Goal: Task Accomplishment & Management: Use online tool/utility

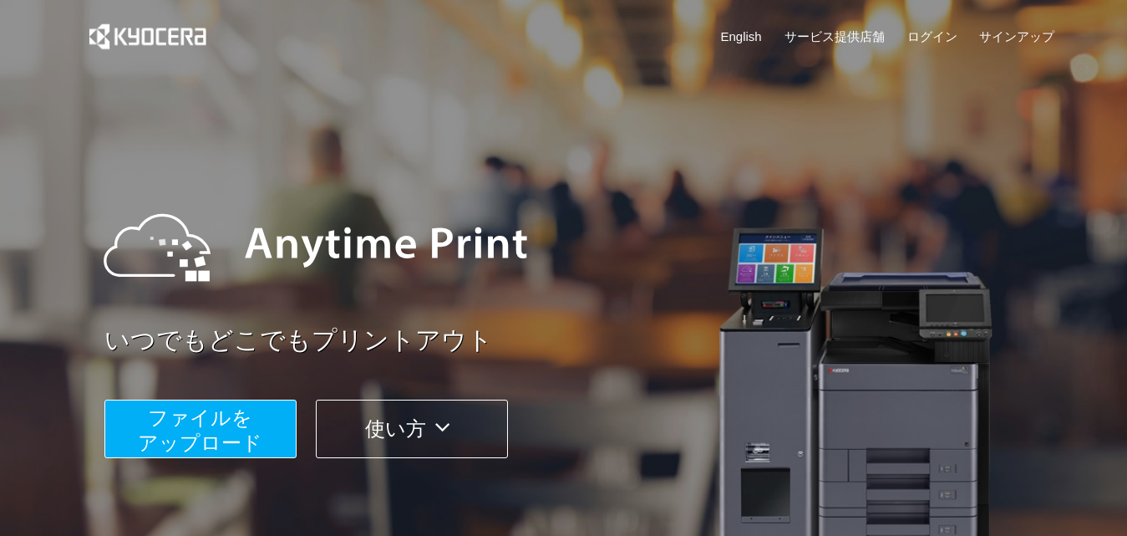
click at [206, 414] on span "ファイルを ​​アップロード" at bounding box center [200, 430] width 125 height 48
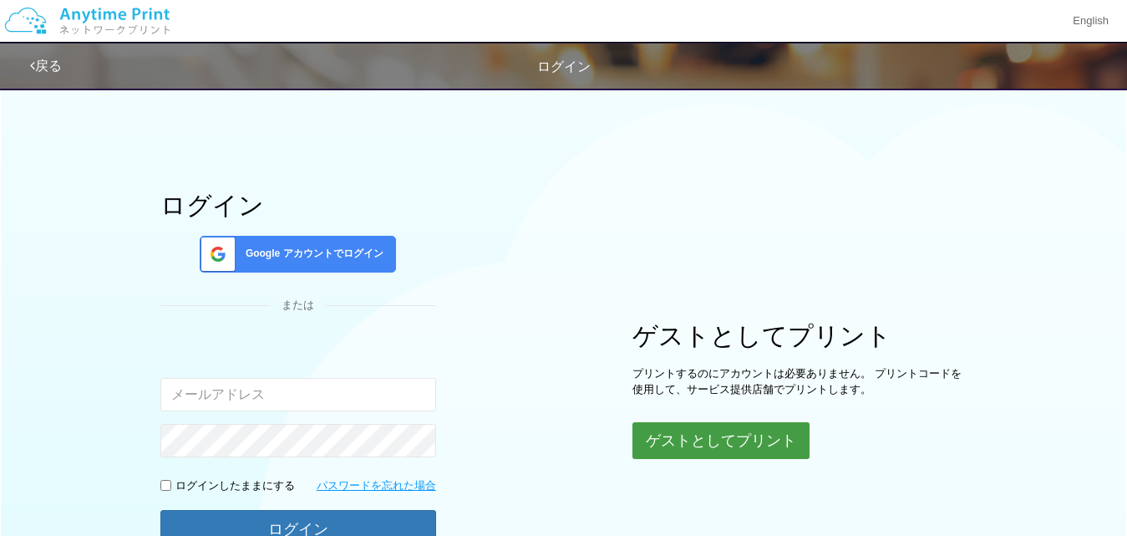
click at [741, 436] on button "ゲストとしてプリント" at bounding box center [721, 440] width 177 height 37
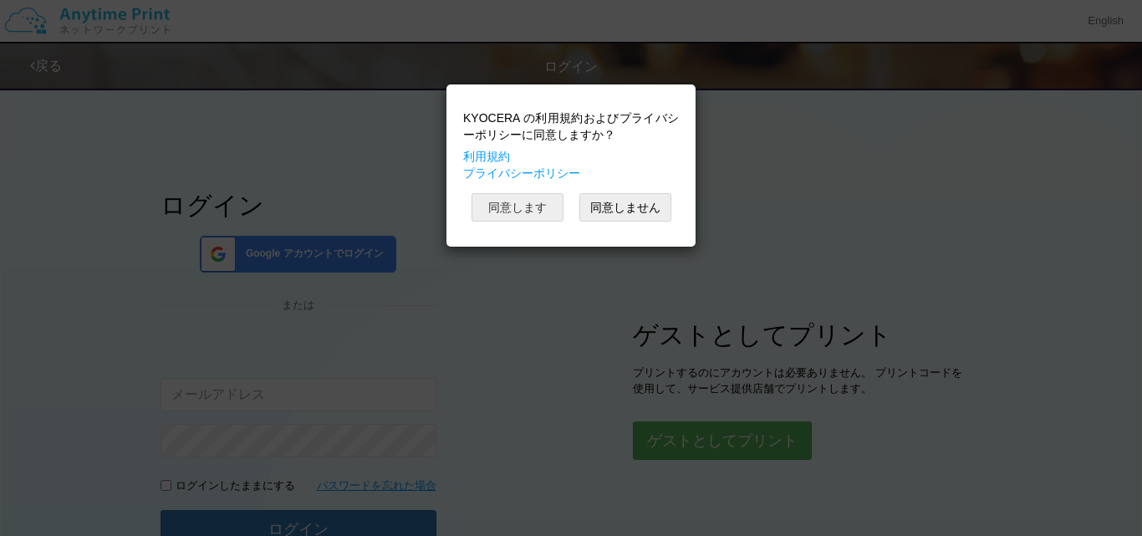
click at [535, 201] on button "同意します" at bounding box center [517, 207] width 92 height 28
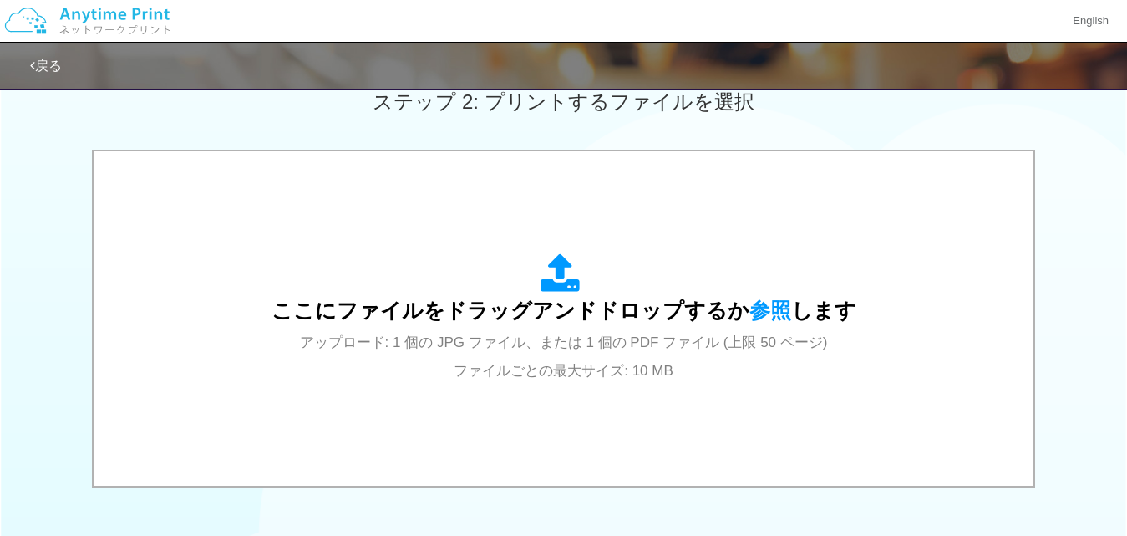
scroll to position [234, 0]
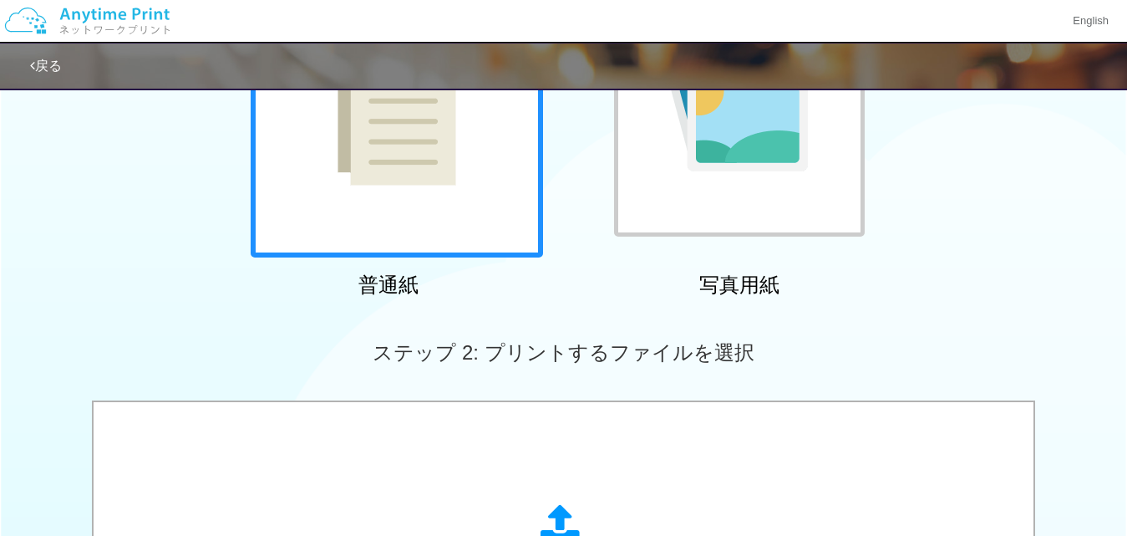
click at [409, 197] on div at bounding box center [397, 111] width 292 height 292
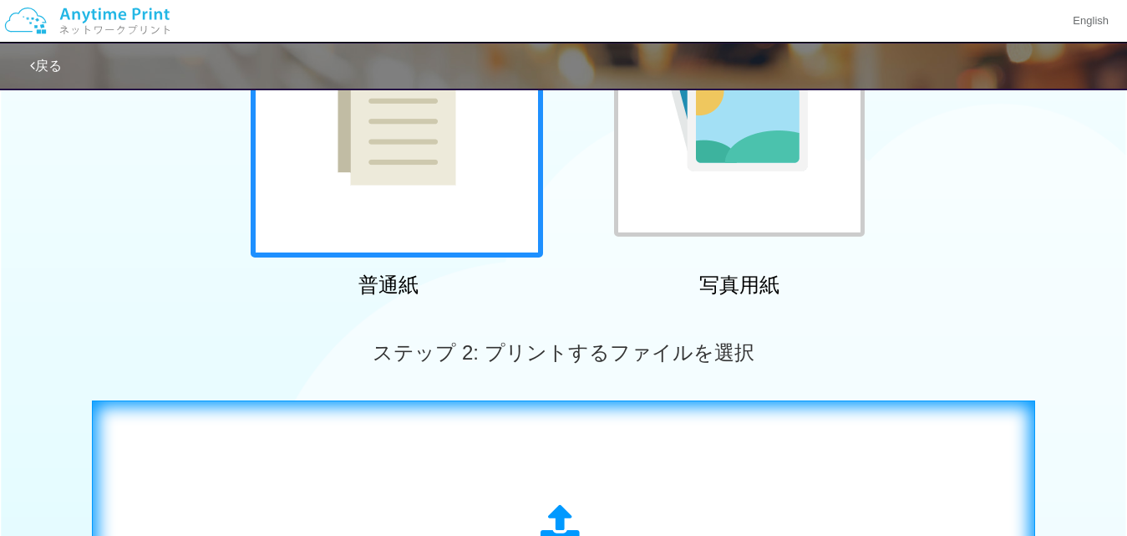
scroll to position [485, 0]
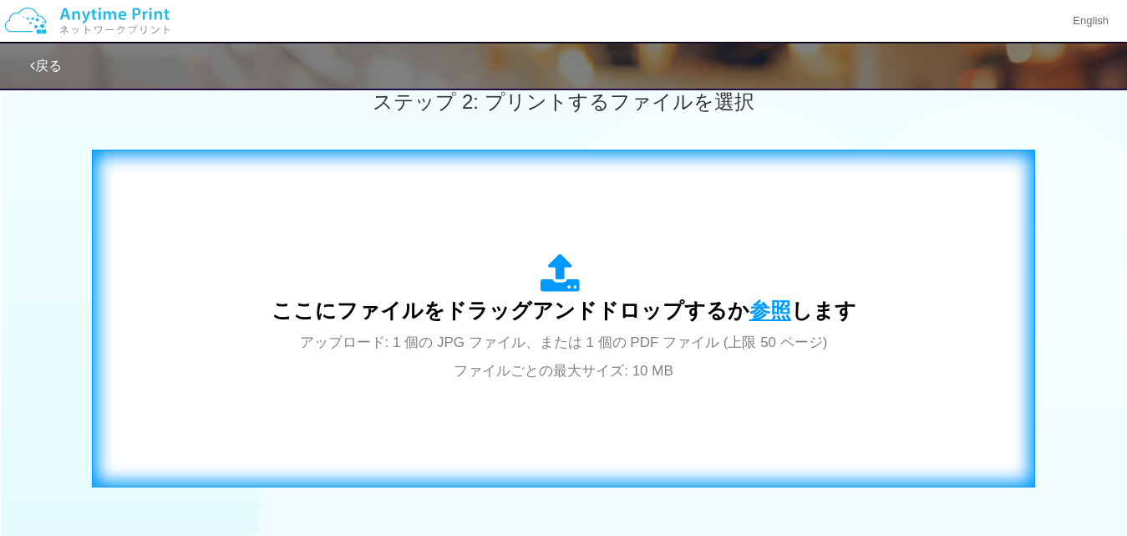
click at [750, 303] on span "参照" at bounding box center [771, 309] width 42 height 23
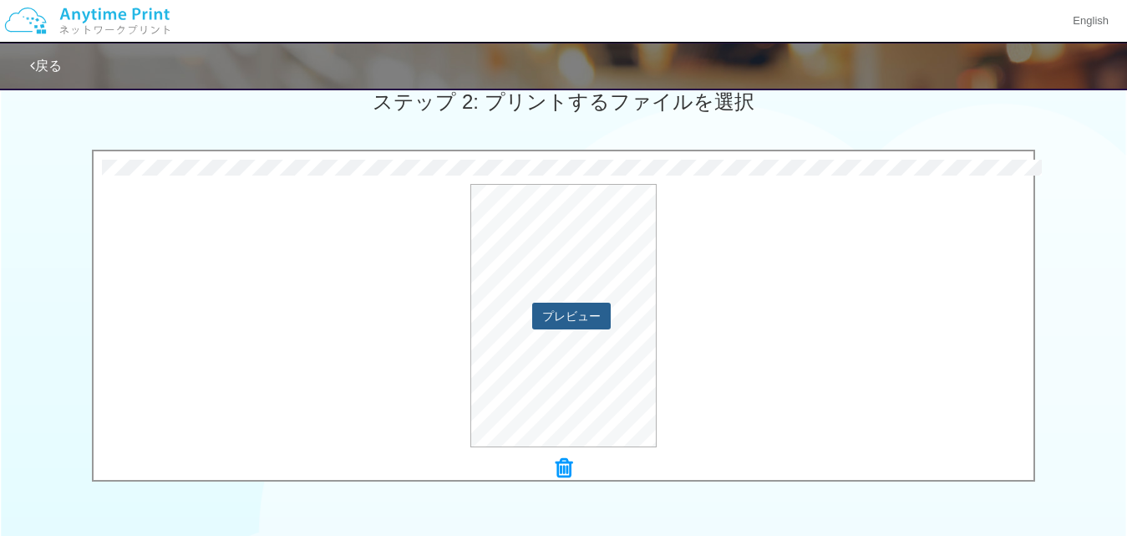
click at [594, 309] on button "プレビュー" at bounding box center [571, 316] width 79 height 27
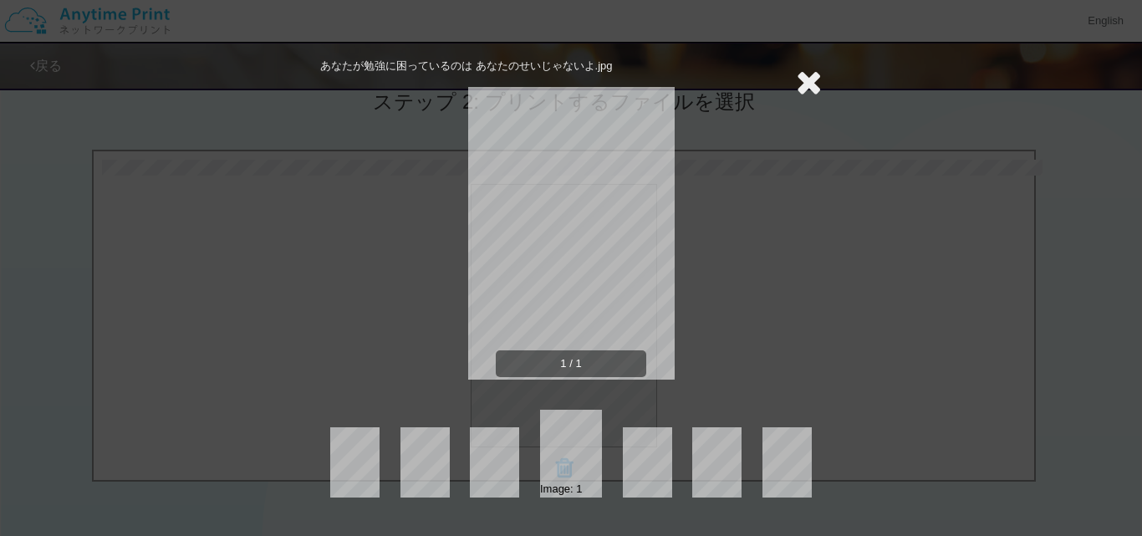
click at [805, 90] on icon at bounding box center [809, 81] width 26 height 33
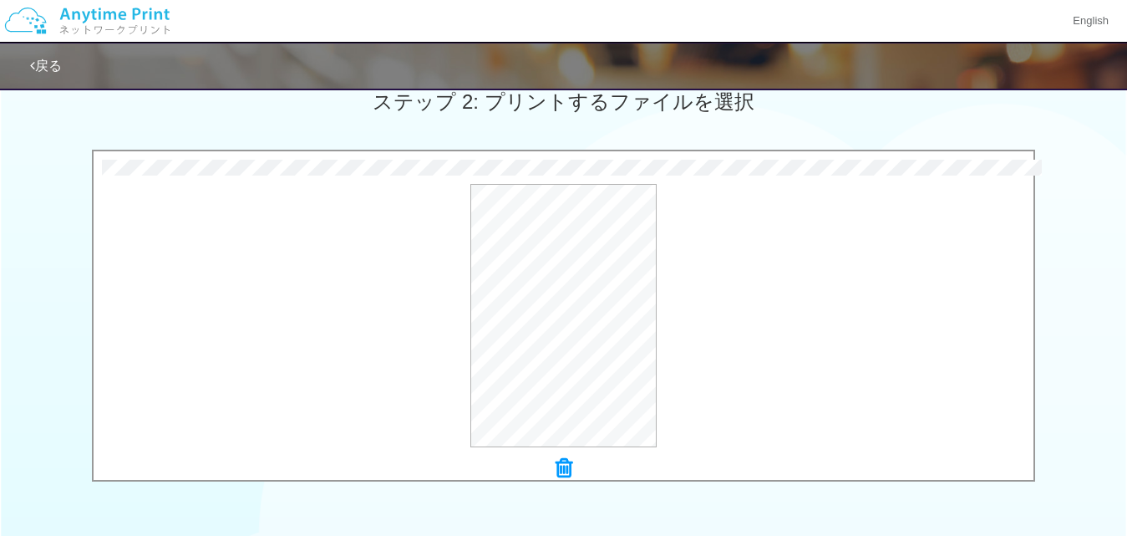
click at [562, 475] on icon at bounding box center [564, 468] width 17 height 22
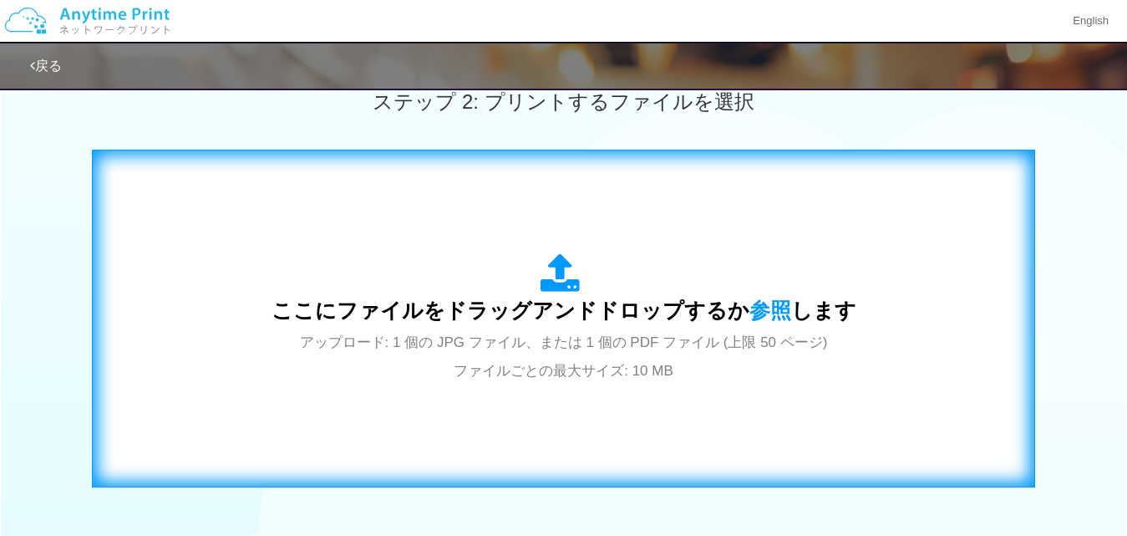
click at [545, 287] on icon at bounding box center [564, 274] width 47 height 42
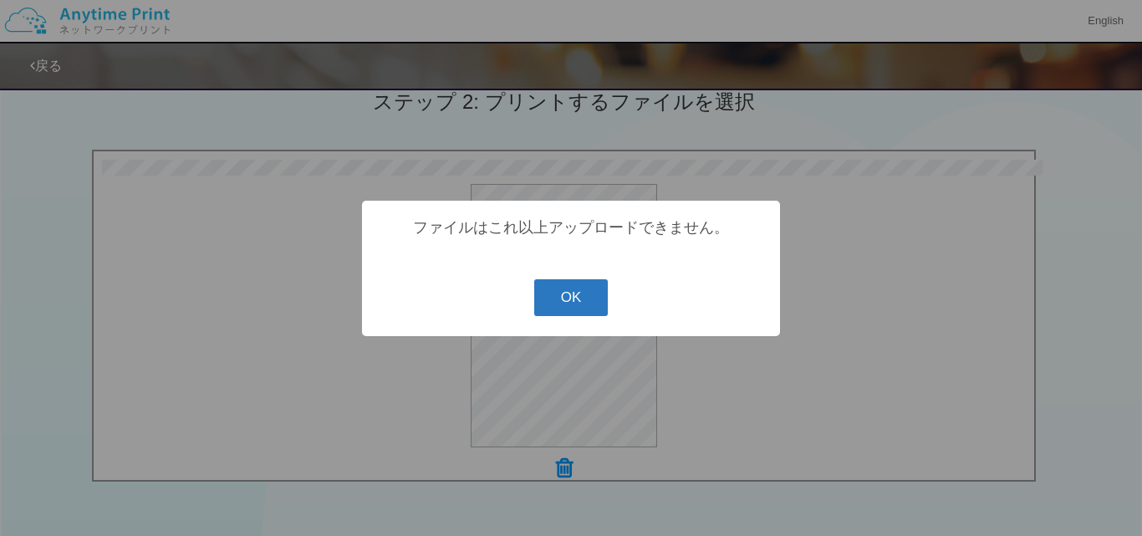
click at [550, 302] on button "OK" at bounding box center [571, 297] width 74 height 37
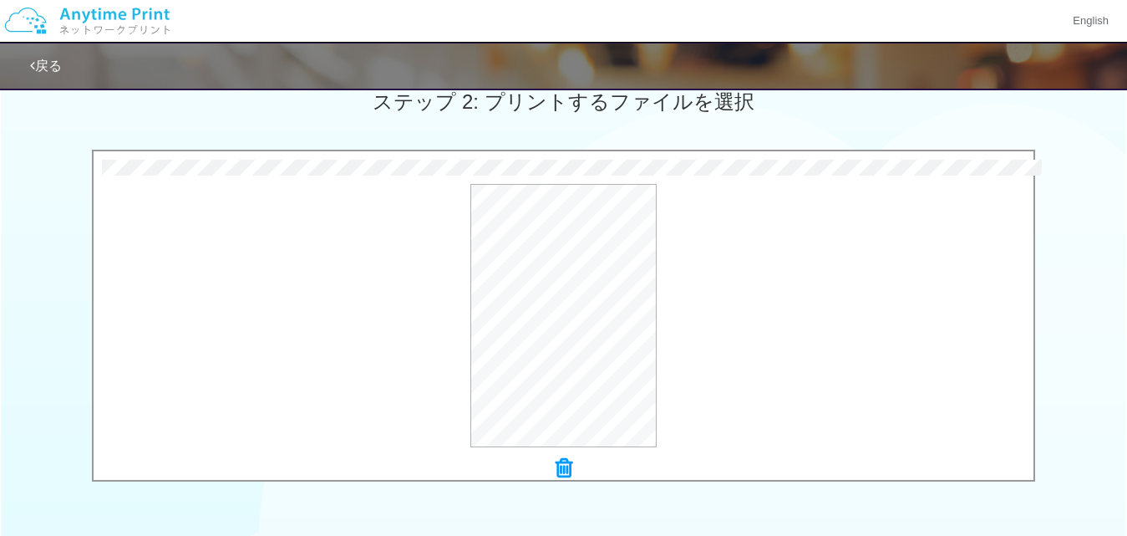
scroll to position [568, 0]
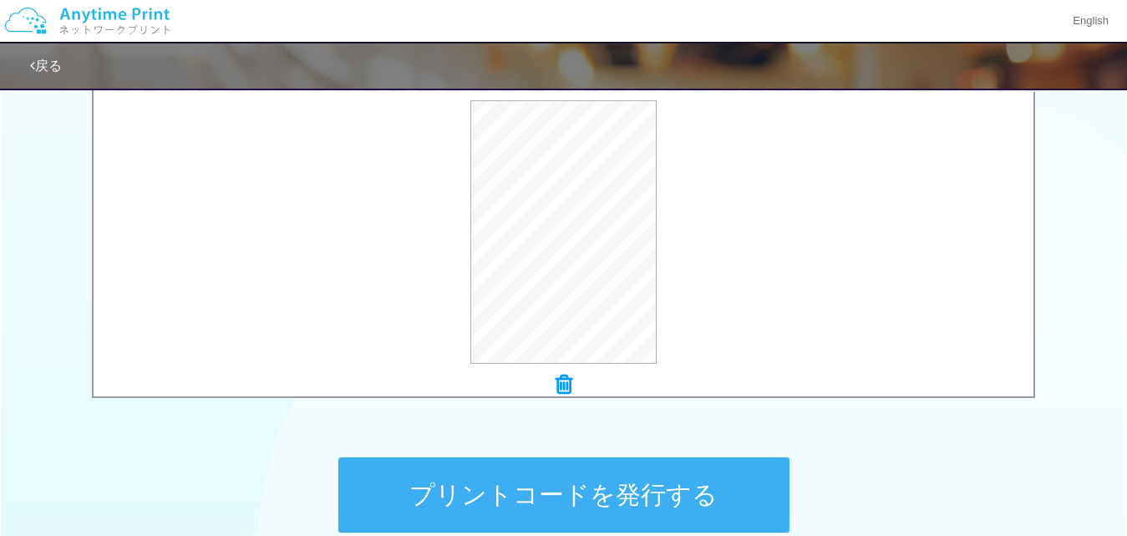
click at [656, 506] on button "プリントコードを発行する" at bounding box center [563, 494] width 451 height 75
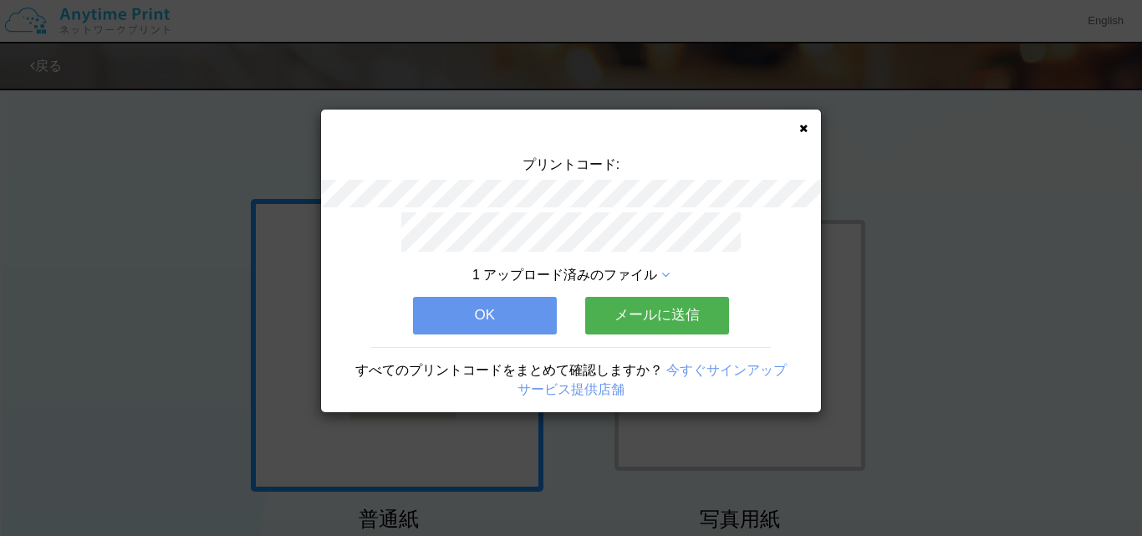
click at [504, 301] on button "OK" at bounding box center [485, 315] width 144 height 37
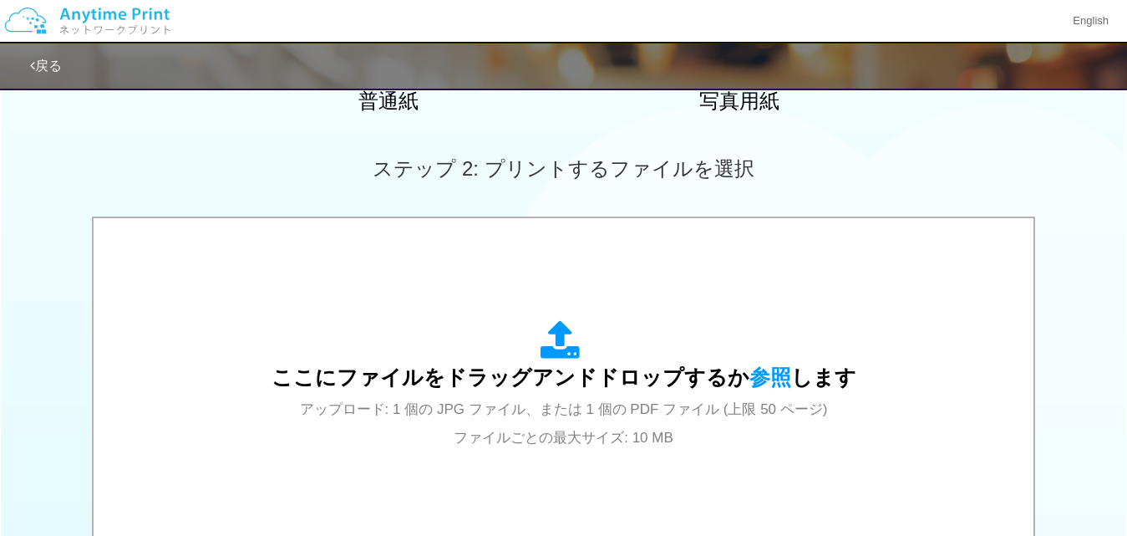
scroll to position [501, 0]
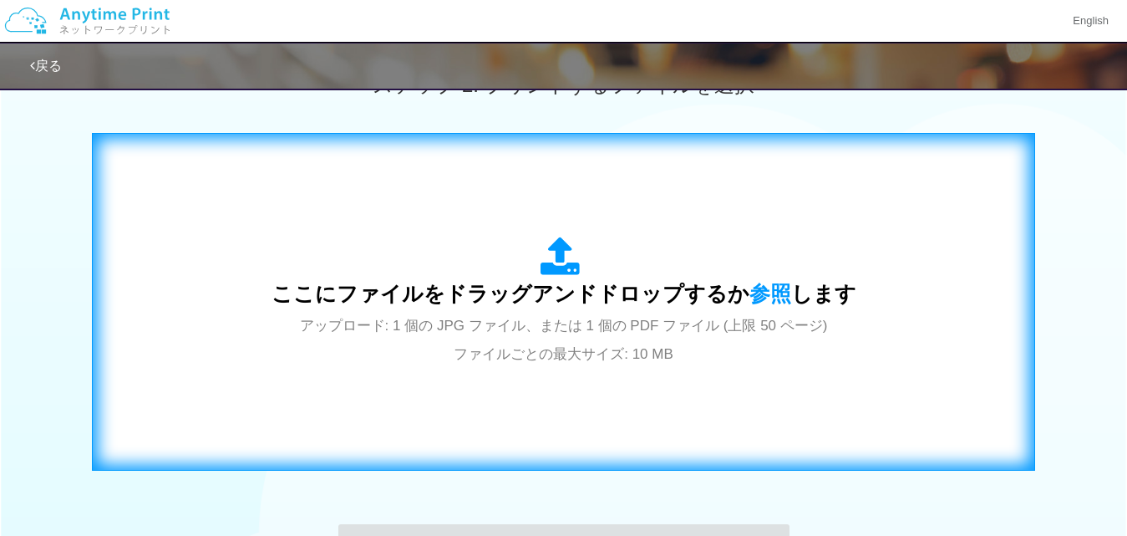
click at [567, 267] on icon at bounding box center [564, 257] width 47 height 42
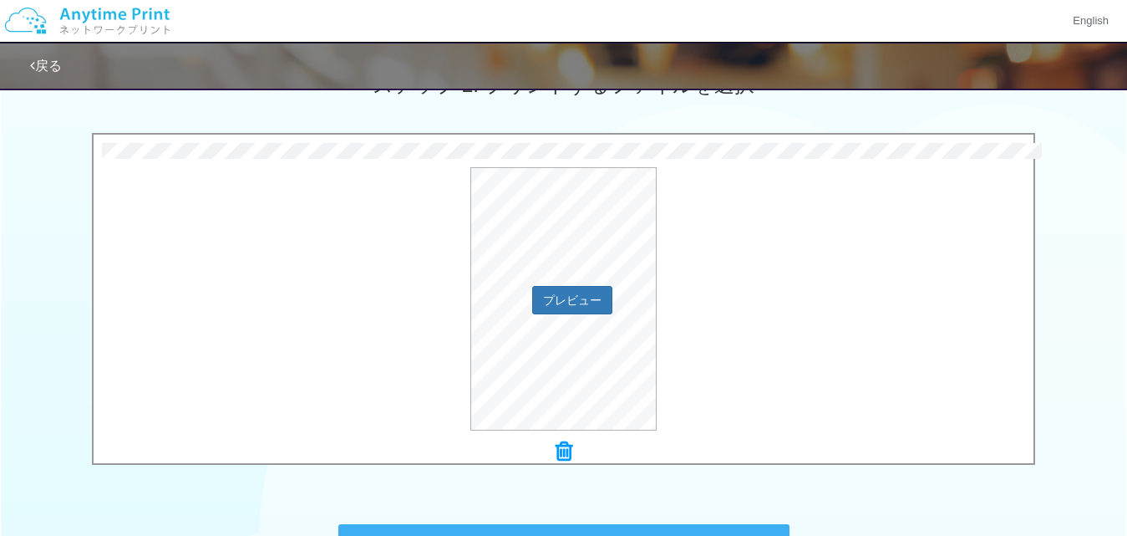
scroll to position [735, 0]
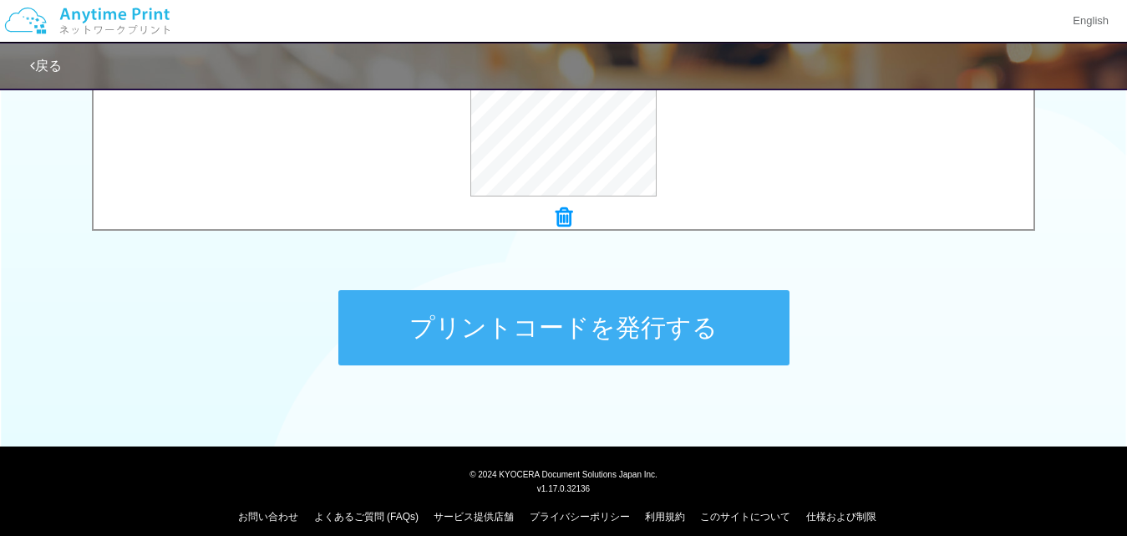
click at [601, 329] on button "プリントコードを発行する" at bounding box center [563, 327] width 451 height 75
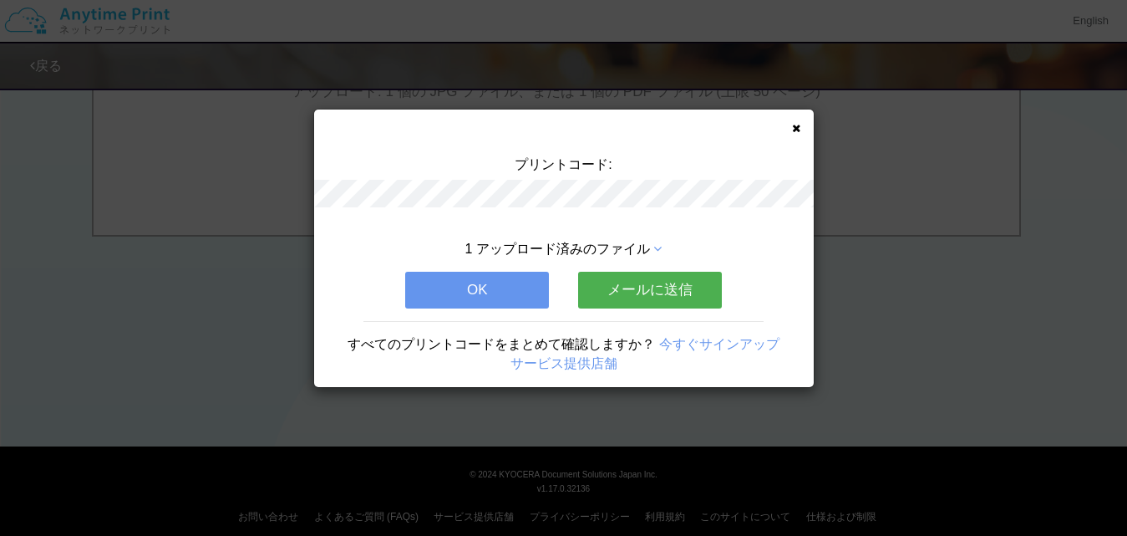
scroll to position [0, 0]
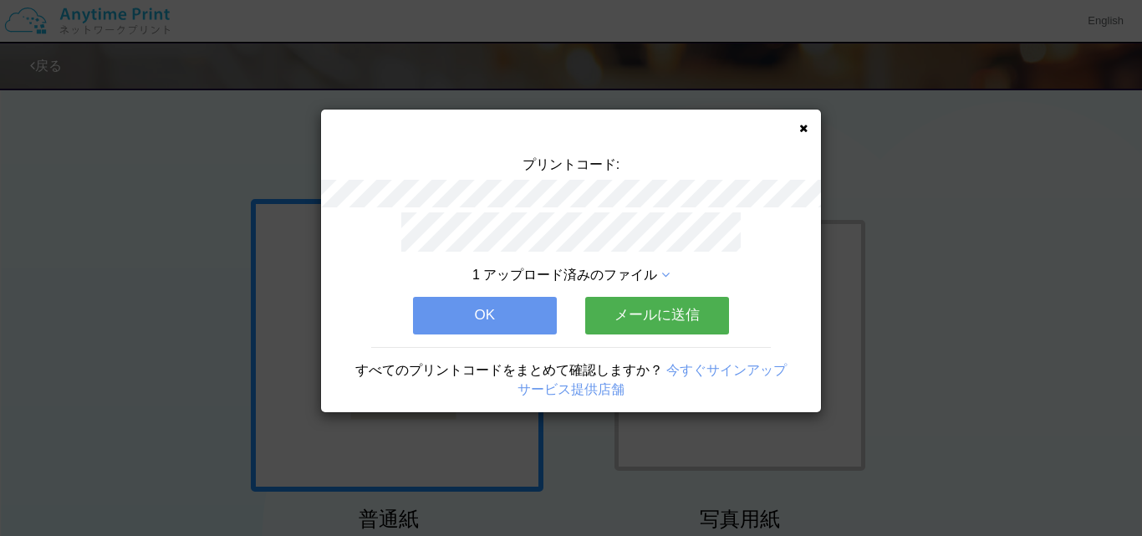
click at [542, 313] on button "OK" at bounding box center [485, 315] width 144 height 37
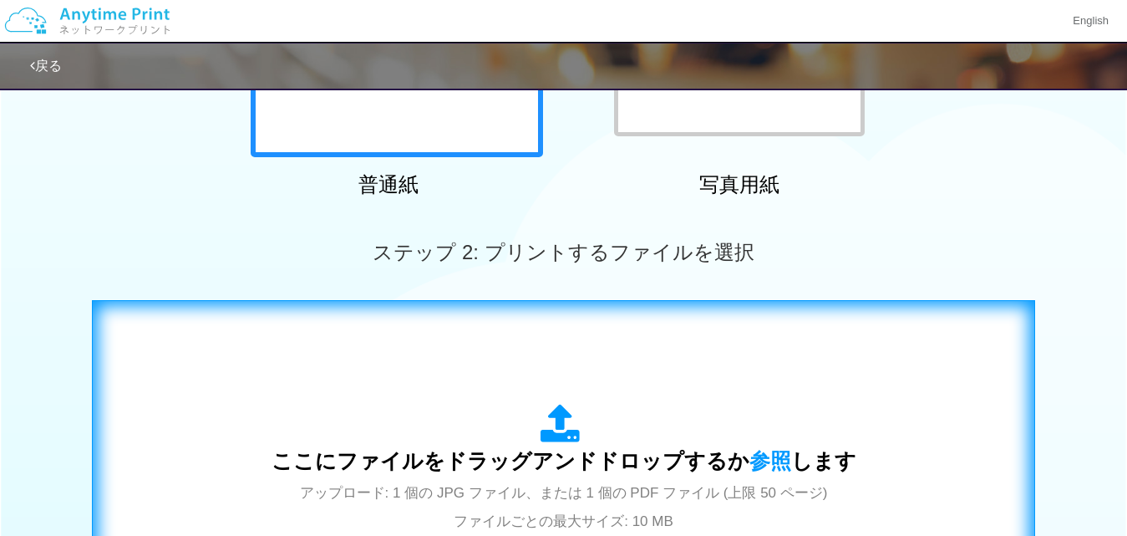
scroll to position [501, 0]
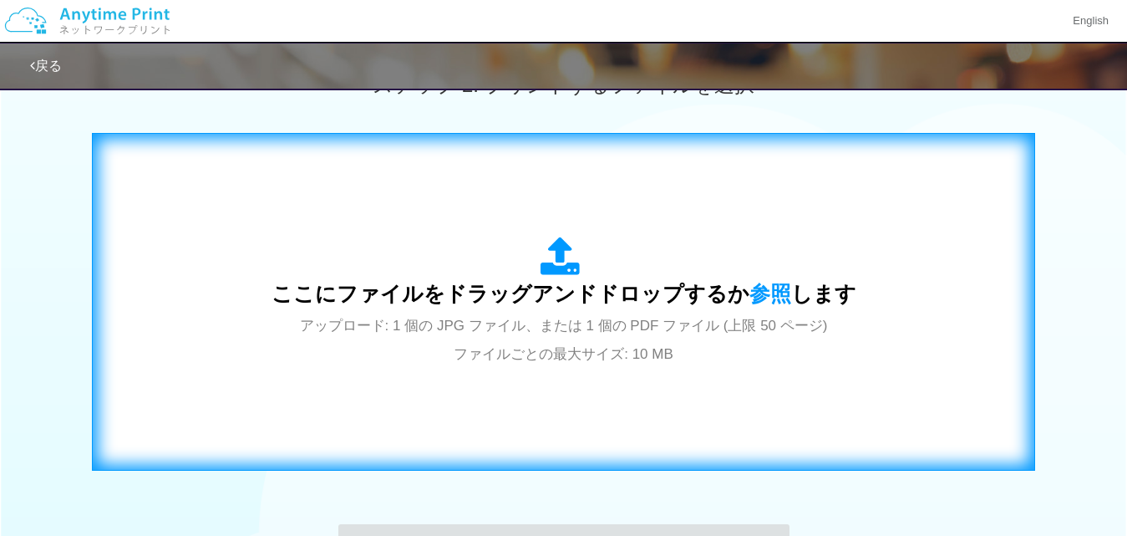
click at [551, 256] on icon at bounding box center [564, 257] width 47 height 42
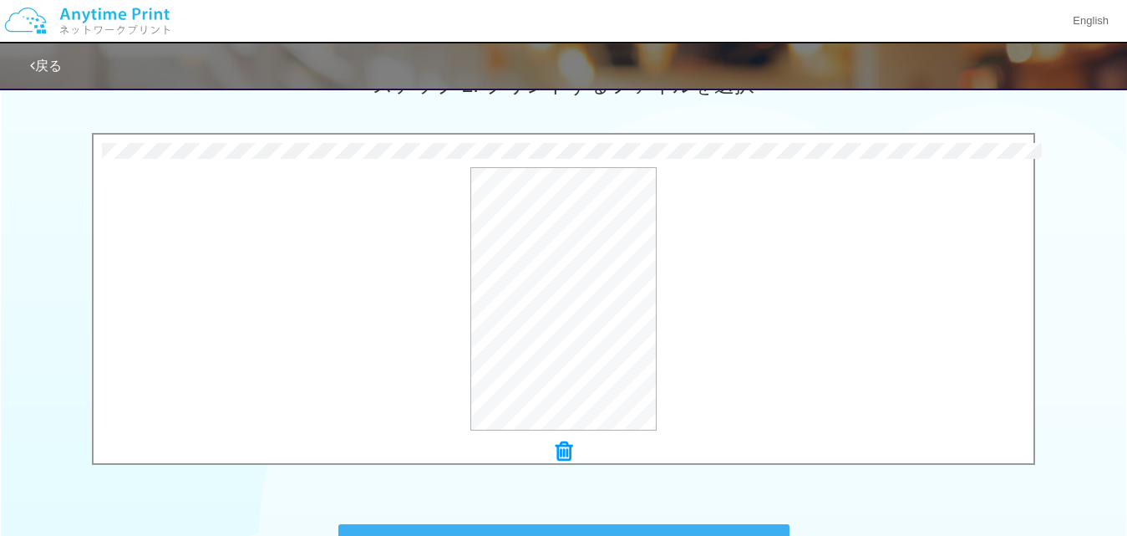
scroll to position [735, 0]
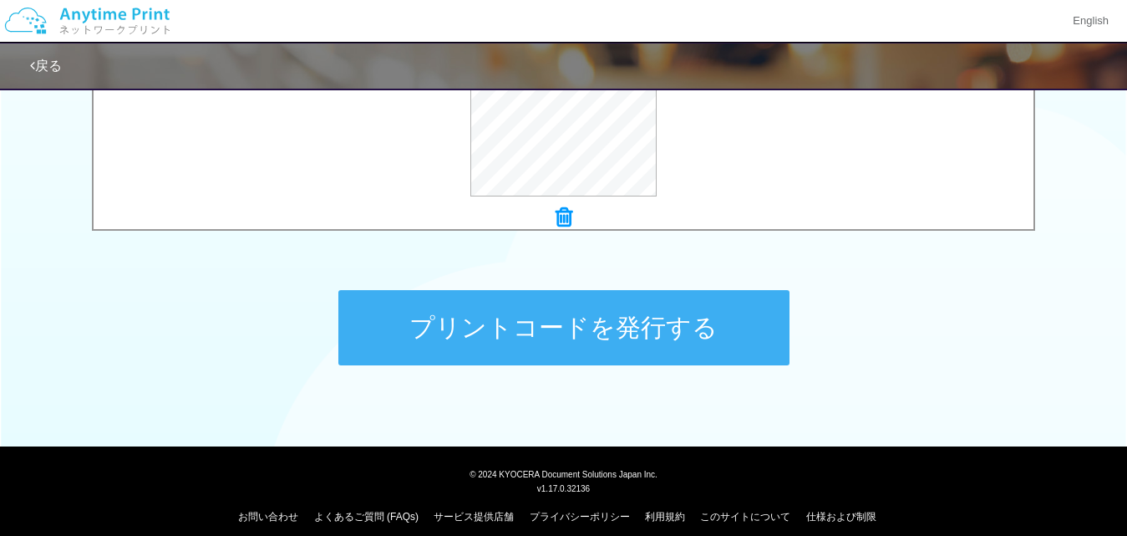
click at [641, 340] on button "プリントコードを発行する" at bounding box center [563, 327] width 451 height 75
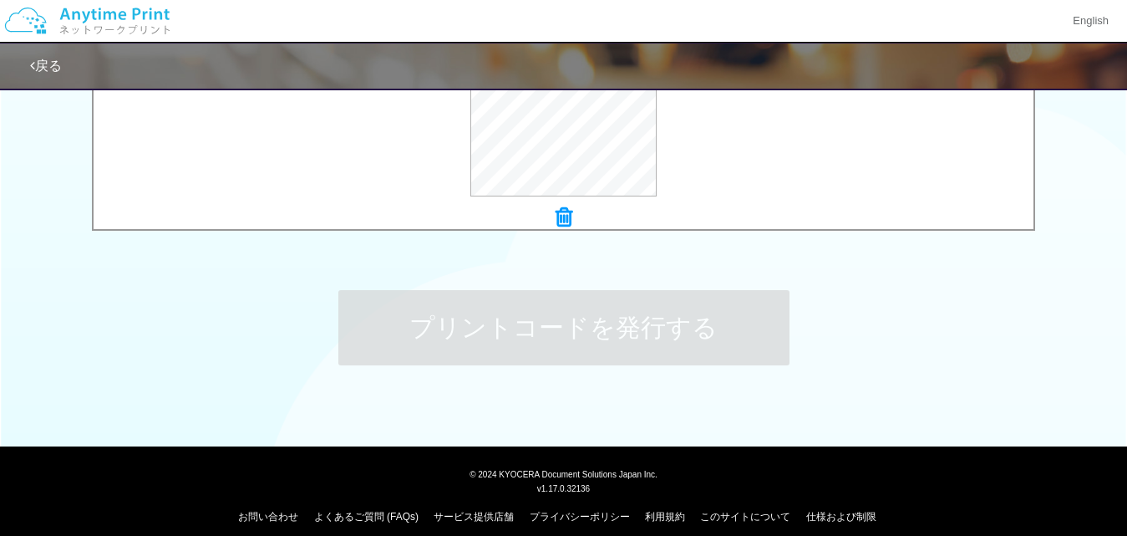
scroll to position [0, 0]
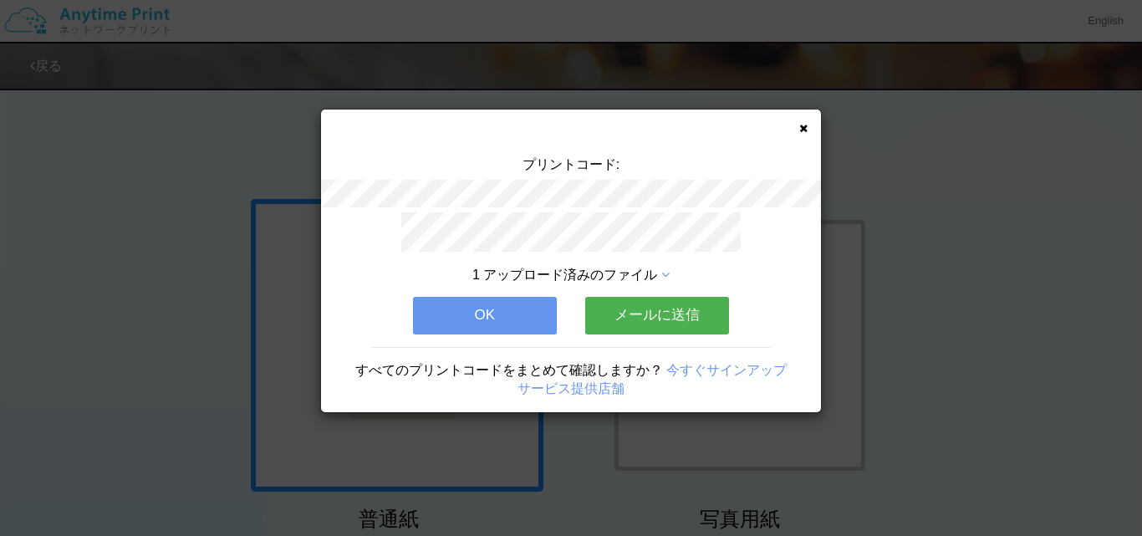
click at [521, 314] on button "OK" at bounding box center [485, 315] width 144 height 37
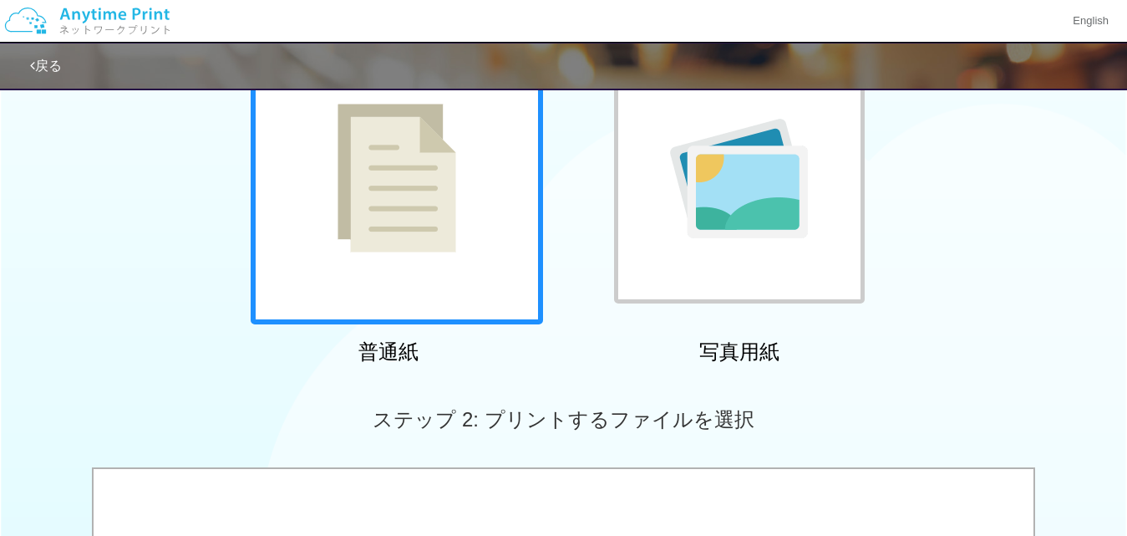
scroll to position [334, 0]
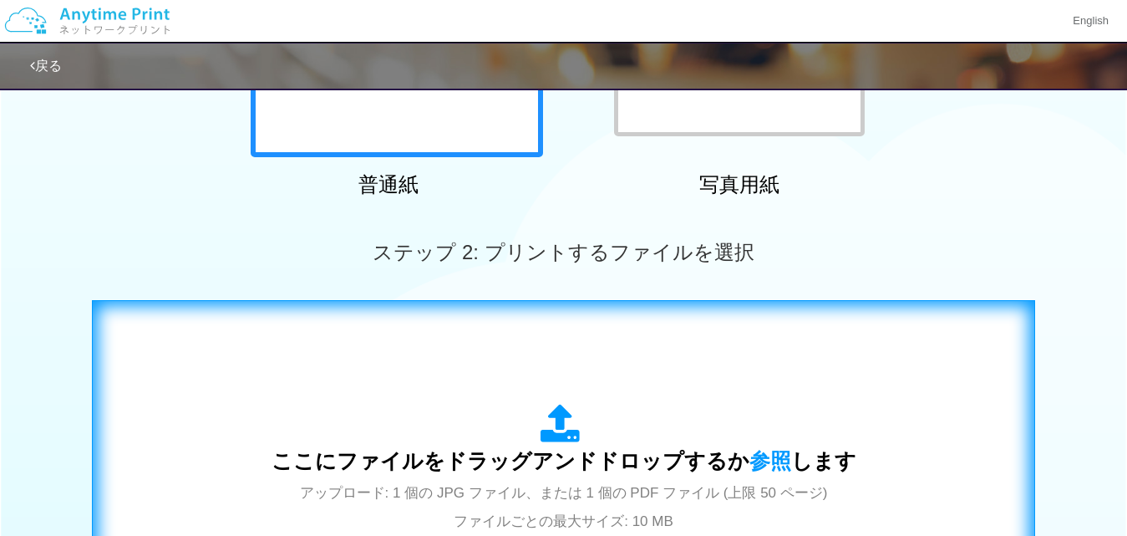
click at [566, 430] on icon at bounding box center [564, 425] width 47 height 42
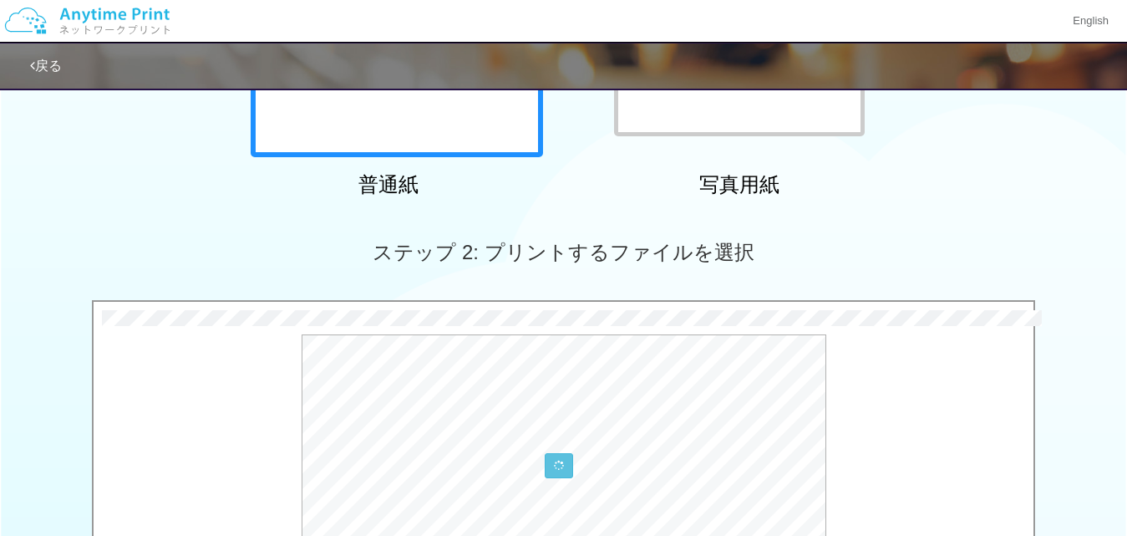
scroll to position [669, 0]
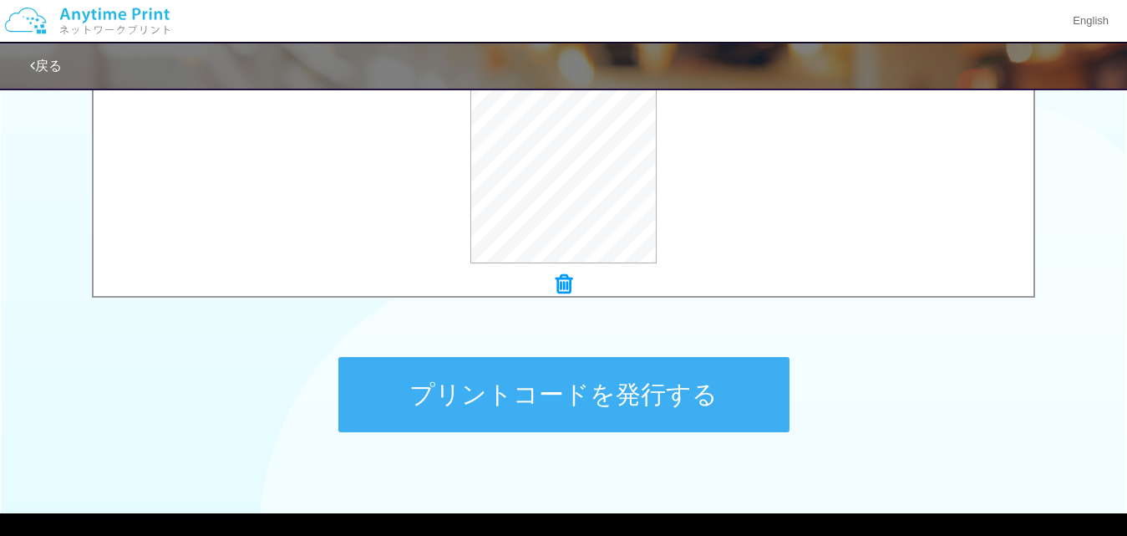
click at [677, 394] on button "プリントコードを発行する" at bounding box center [563, 394] width 451 height 75
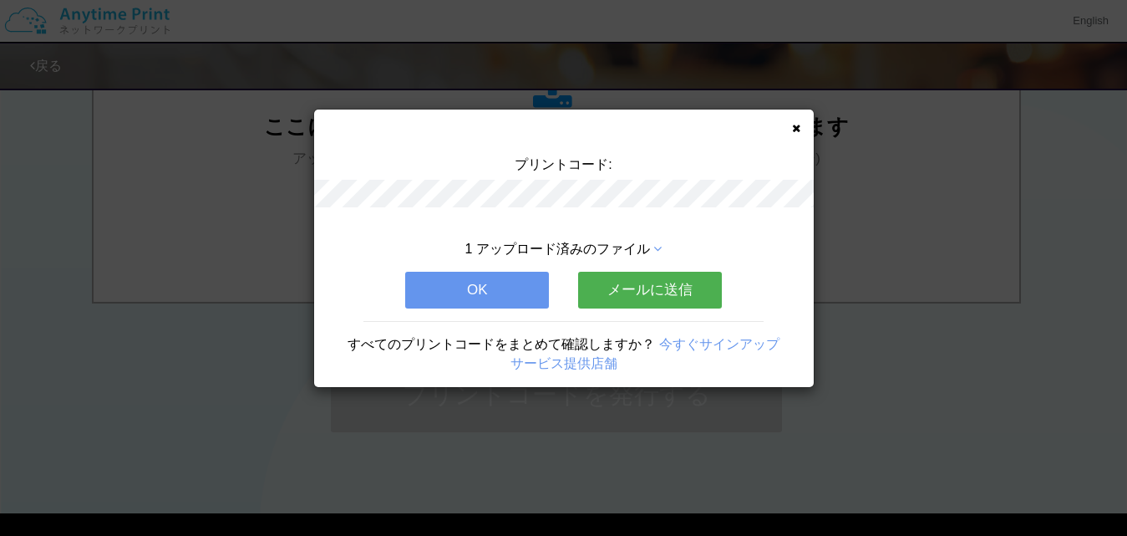
scroll to position [0, 0]
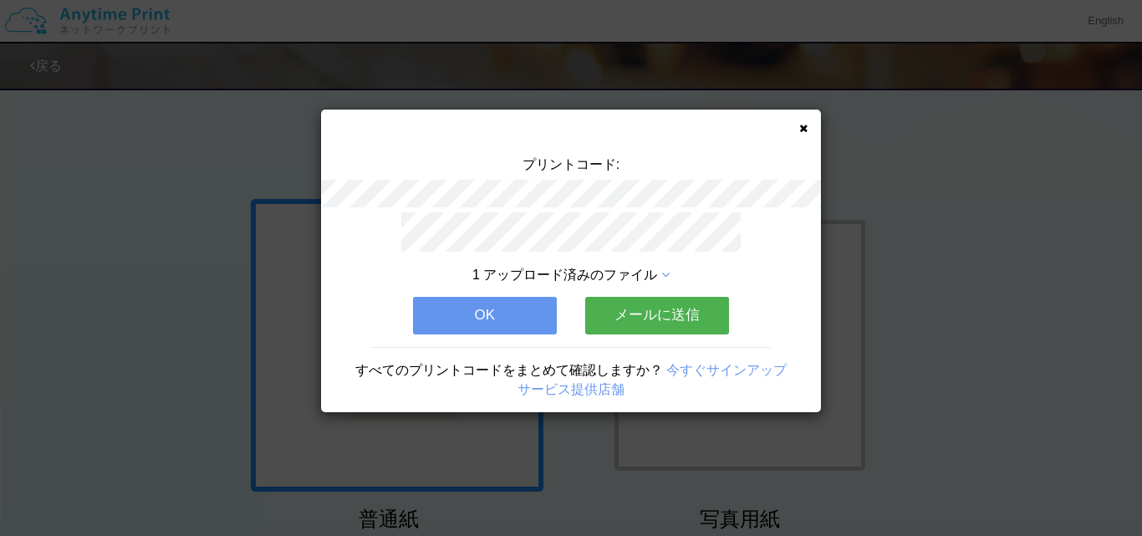
click at [415, 309] on button "OK" at bounding box center [485, 315] width 144 height 37
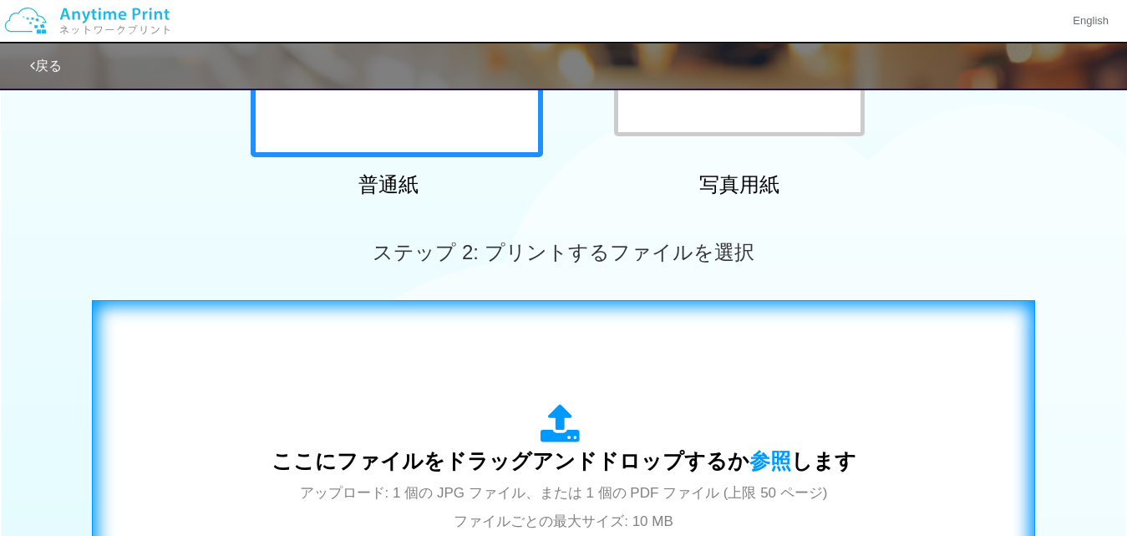
scroll to position [501, 0]
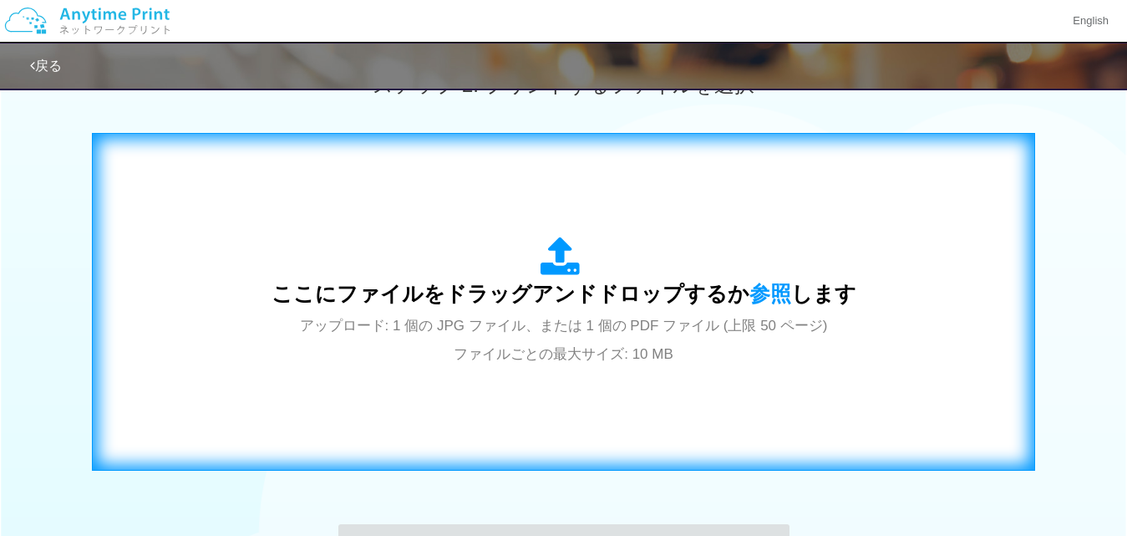
click at [566, 293] on span "ここにファイルをドラッグアンドドロップするか 参照 します" at bounding box center [564, 293] width 585 height 23
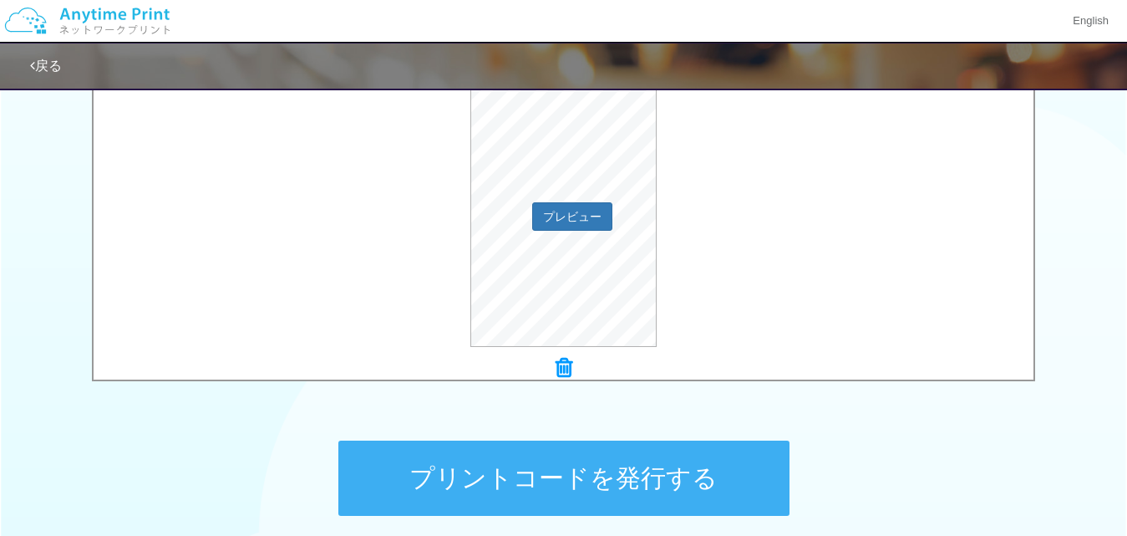
scroll to position [669, 0]
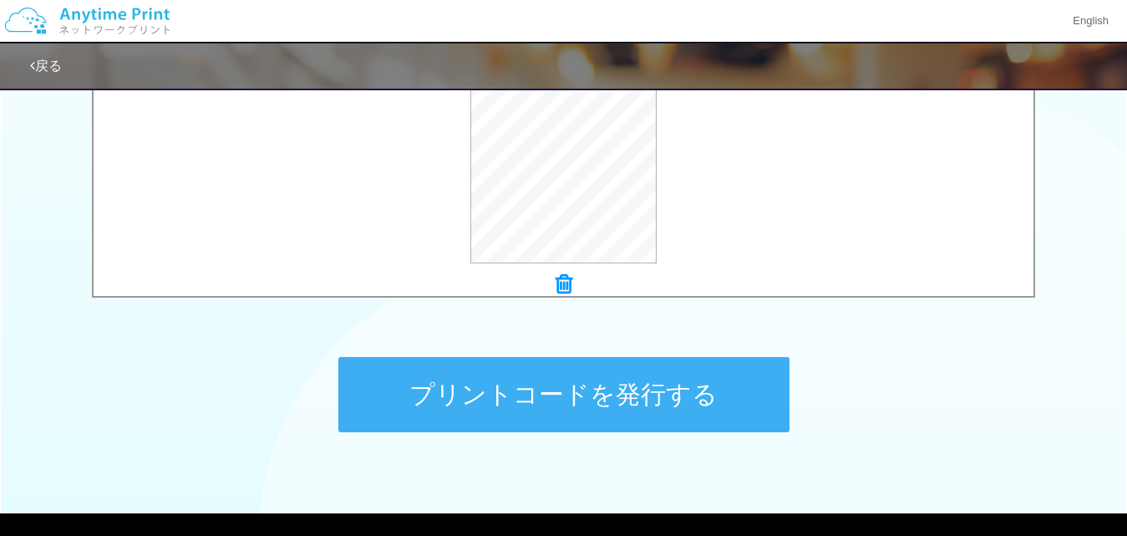
click at [667, 377] on button "プリントコードを発行する" at bounding box center [563, 394] width 451 height 75
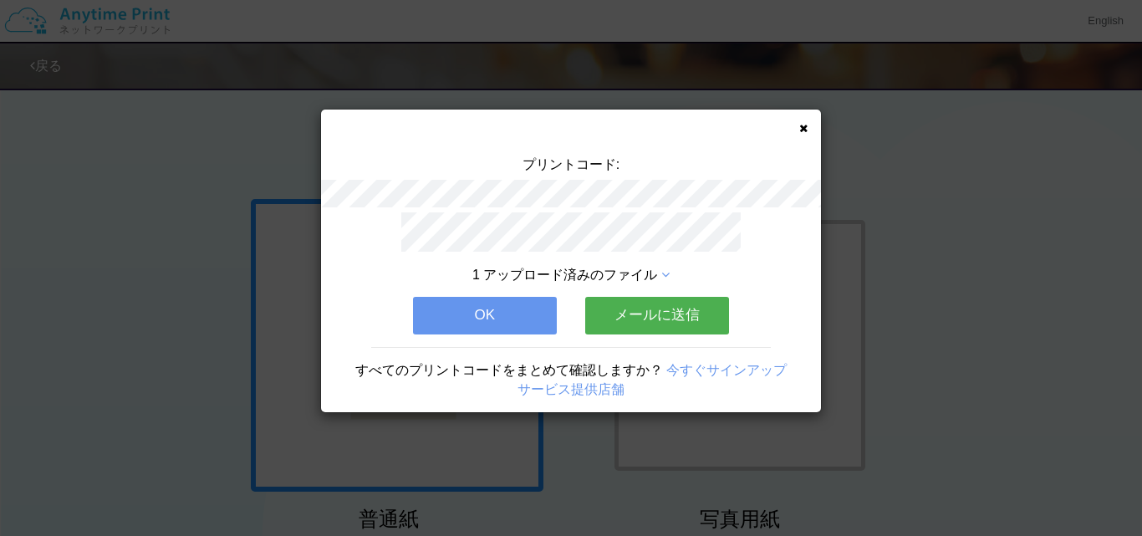
click at [488, 309] on button "OK" at bounding box center [485, 315] width 144 height 37
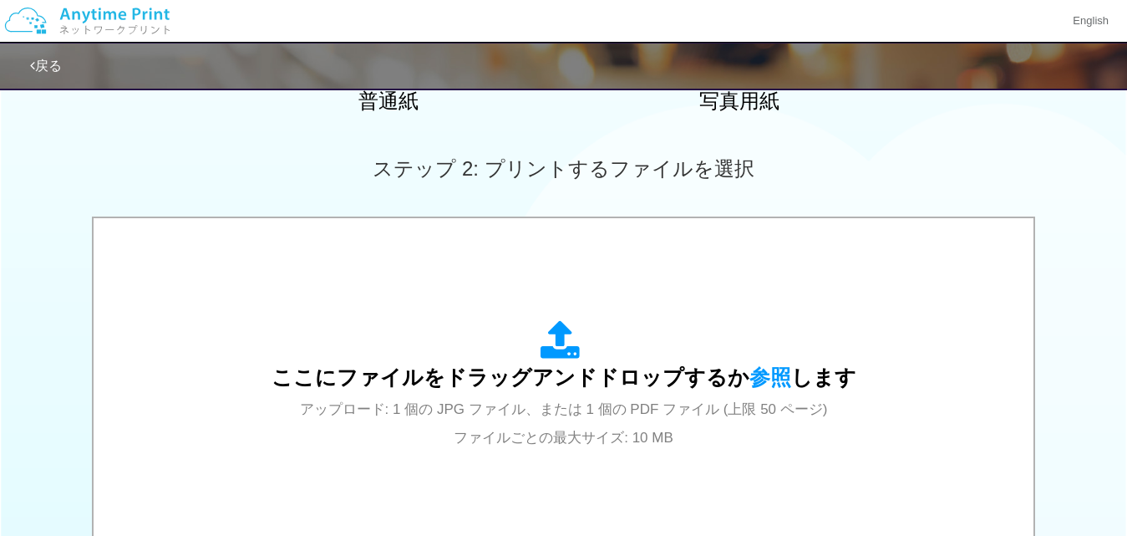
scroll to position [501, 0]
